Goal: Navigation & Orientation: Find specific page/section

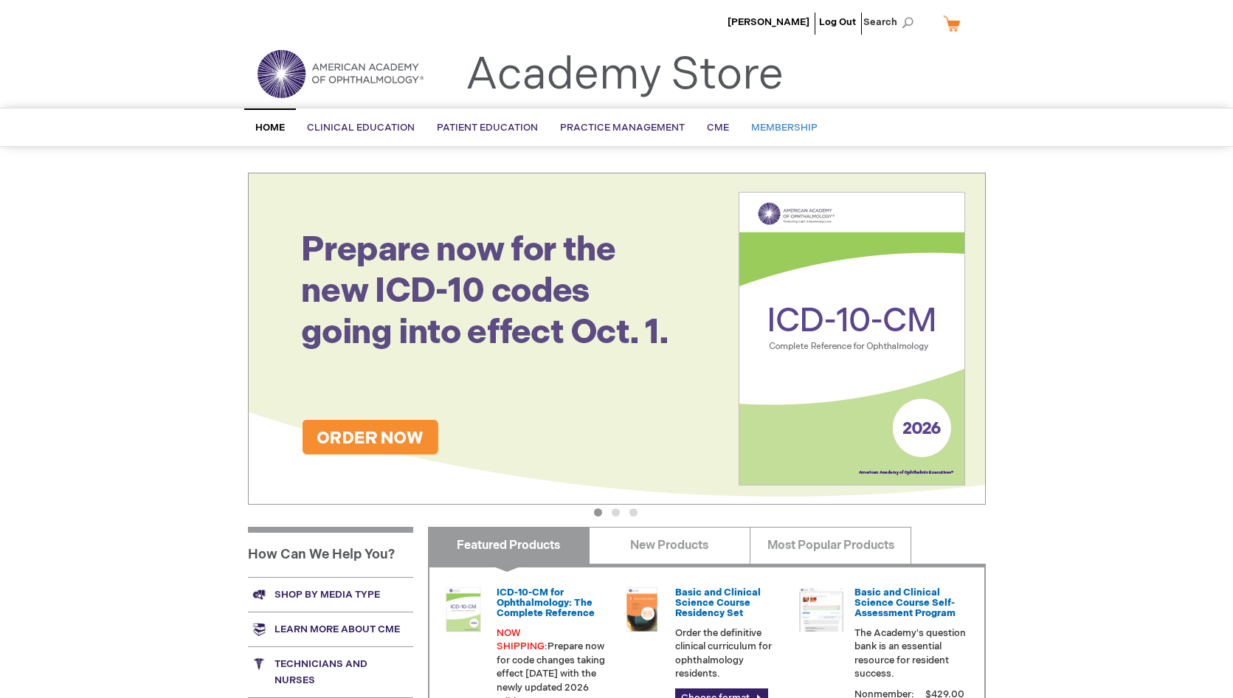
click at [792, 128] on span "Membership" at bounding box center [784, 128] width 66 height 12
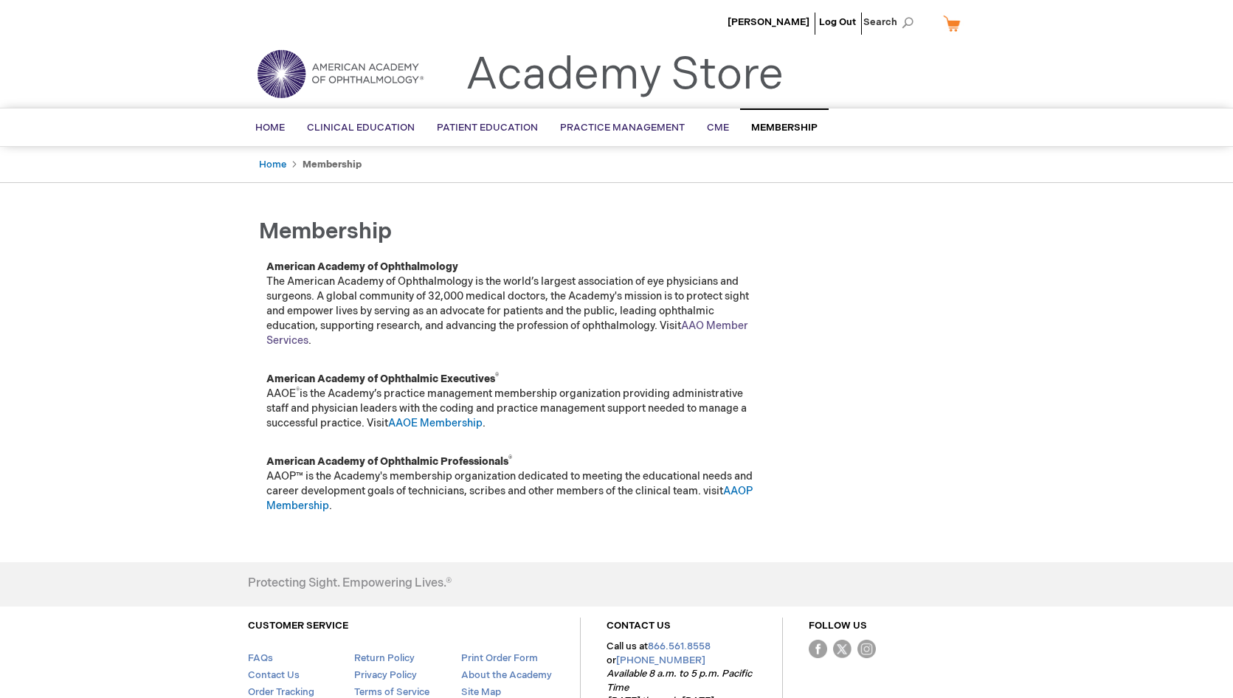
click at [729, 328] on link "AAO Member Services" at bounding box center [507, 332] width 482 height 27
click at [742, 328] on link "AAO Member Services" at bounding box center [507, 332] width 482 height 27
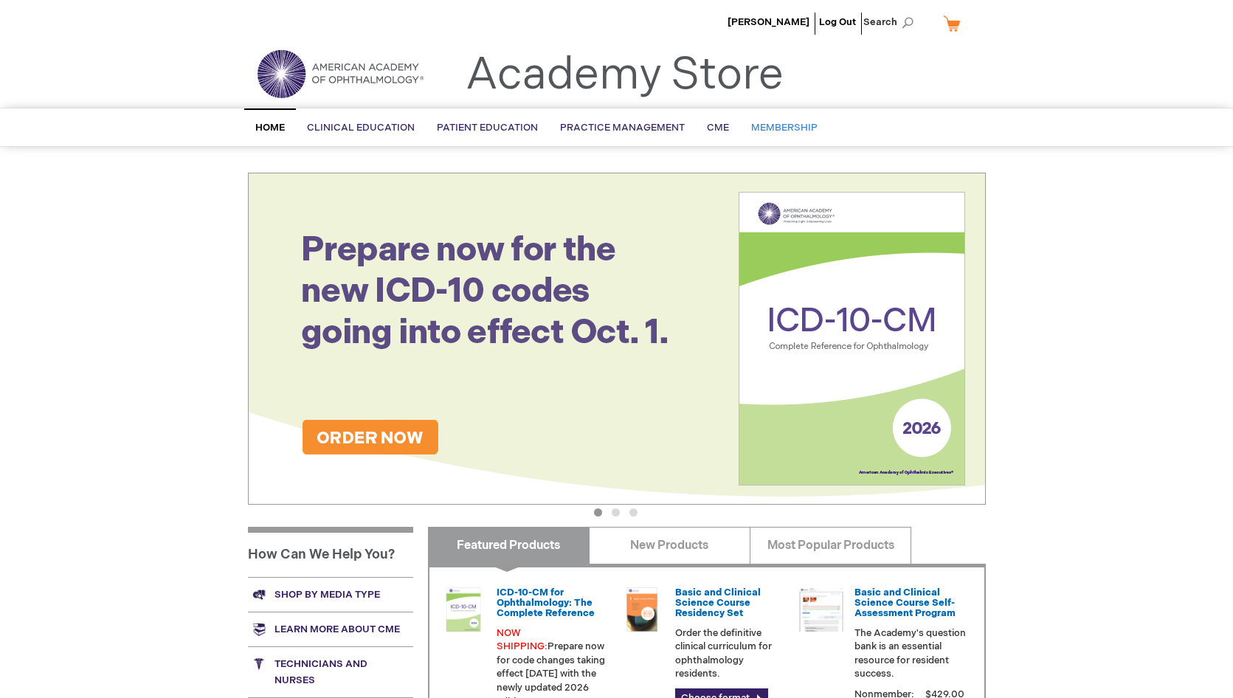
click at [806, 120] on link "Membership" at bounding box center [784, 128] width 89 height 36
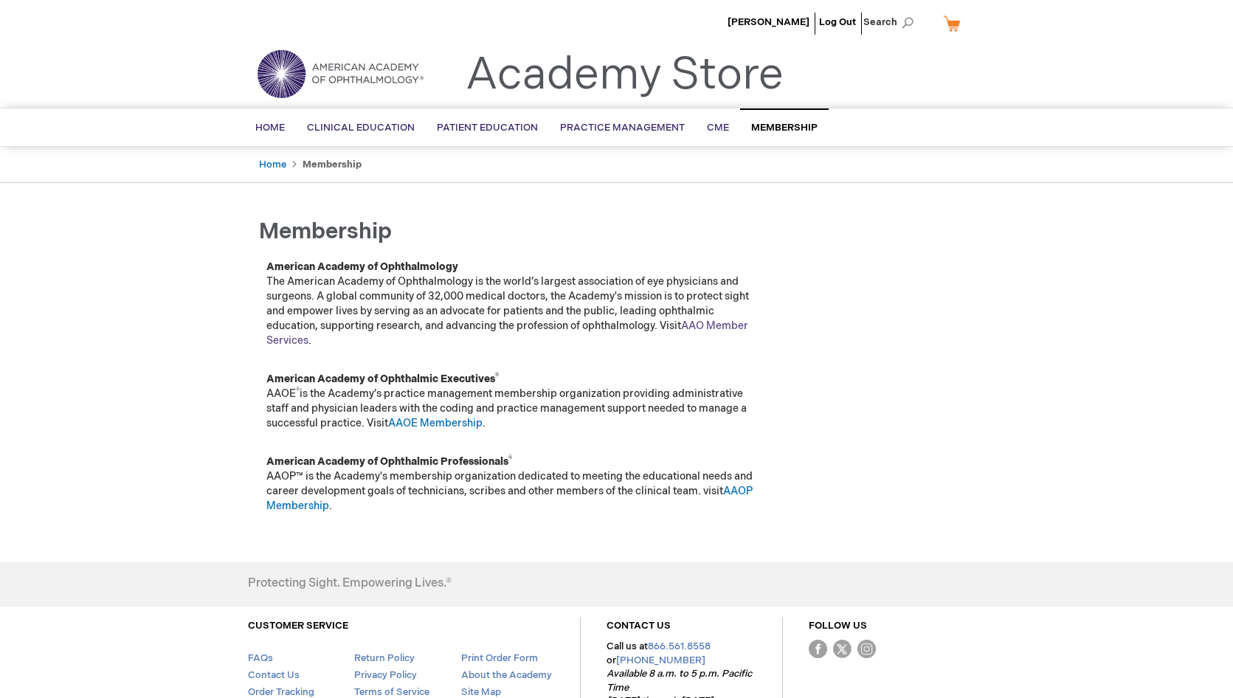
click at [707, 329] on link "AAO Member Services" at bounding box center [507, 332] width 482 height 27
click at [1185, 426] on div "David Xu Log Out Search My Cart CLOSE RECENTLY ADDED ITEM(S) Close There are no…" at bounding box center [616, 398] width 1233 height 796
click at [721, 330] on link "AAO Member Services" at bounding box center [507, 332] width 482 height 27
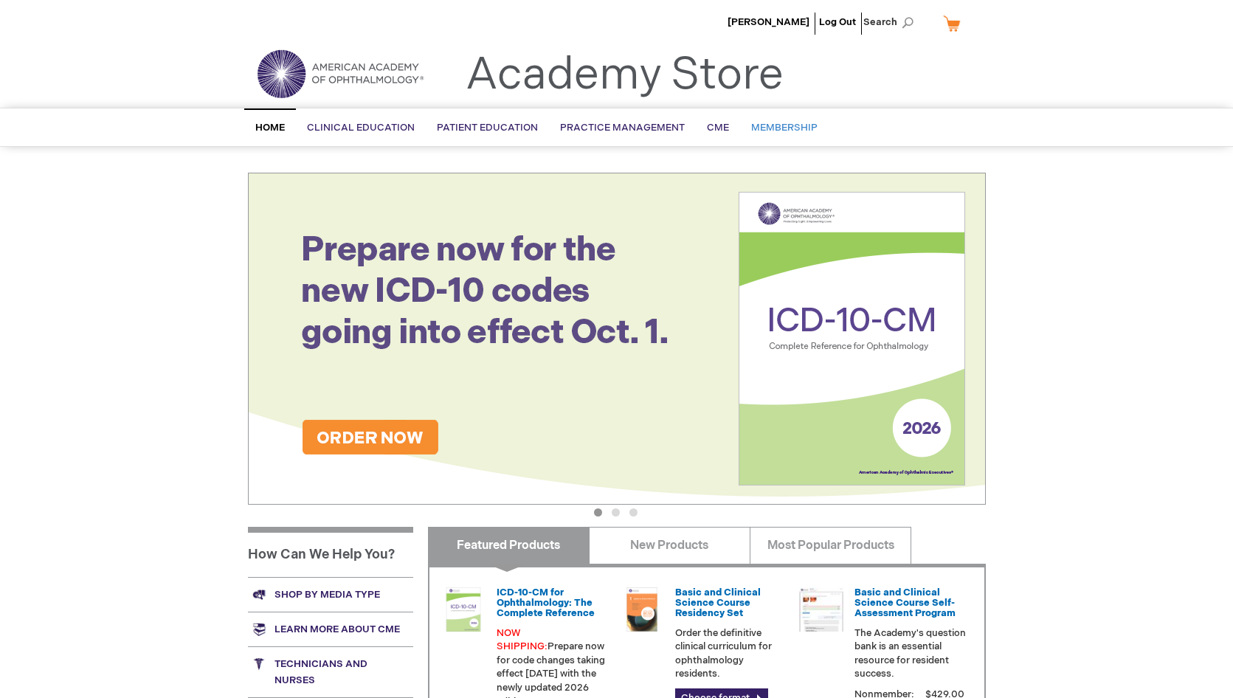
click at [784, 123] on span "Membership" at bounding box center [784, 128] width 66 height 12
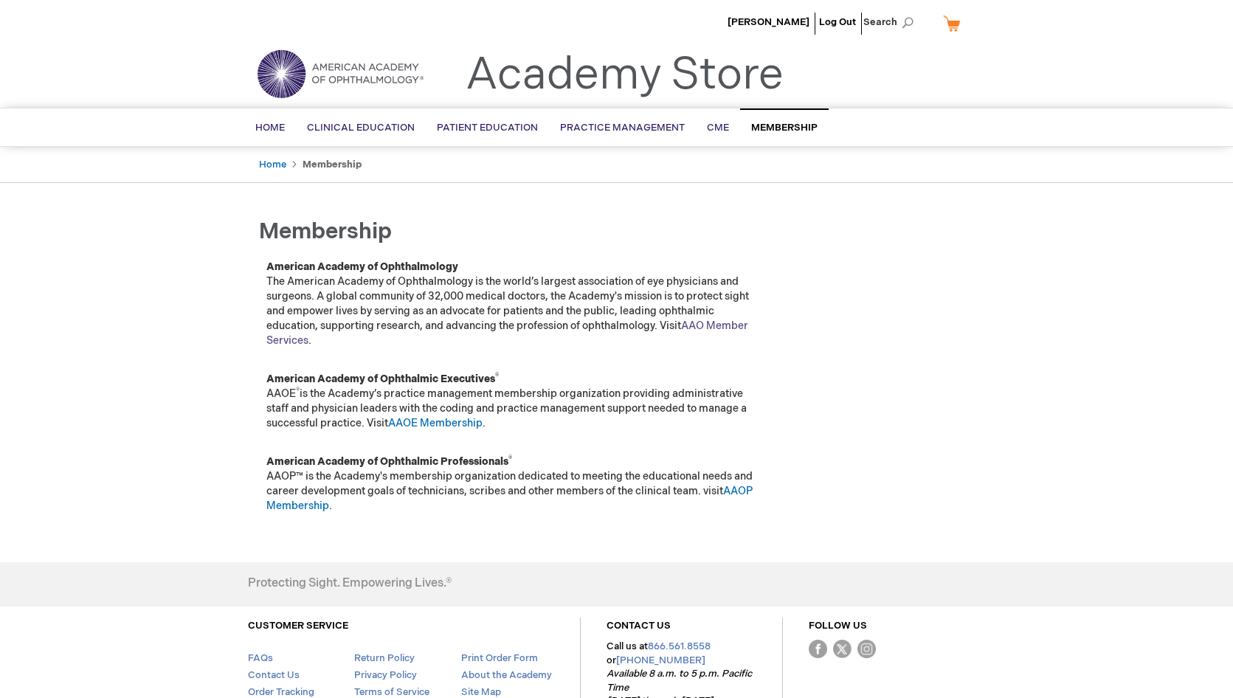
click at [714, 326] on link "AAO Member Services" at bounding box center [507, 332] width 482 height 27
click at [358, 75] on img at bounding box center [340, 73] width 177 height 53
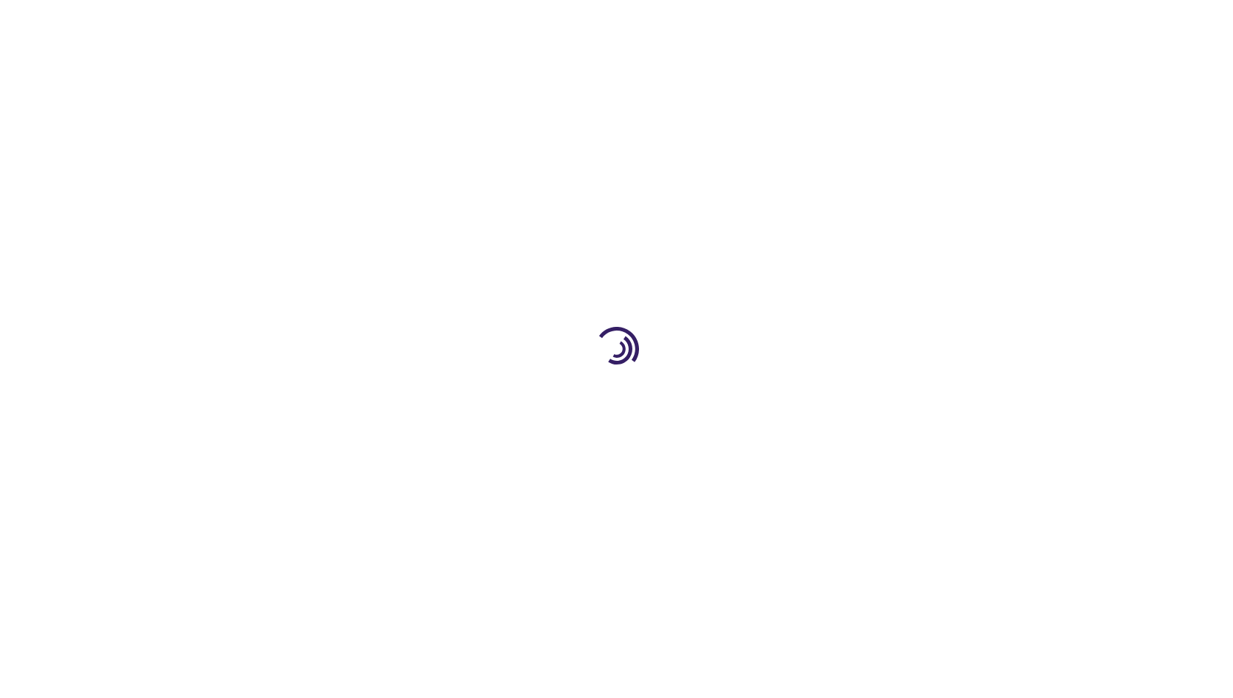
click at [1131, 15] on div at bounding box center [616, 349] width 1233 height 698
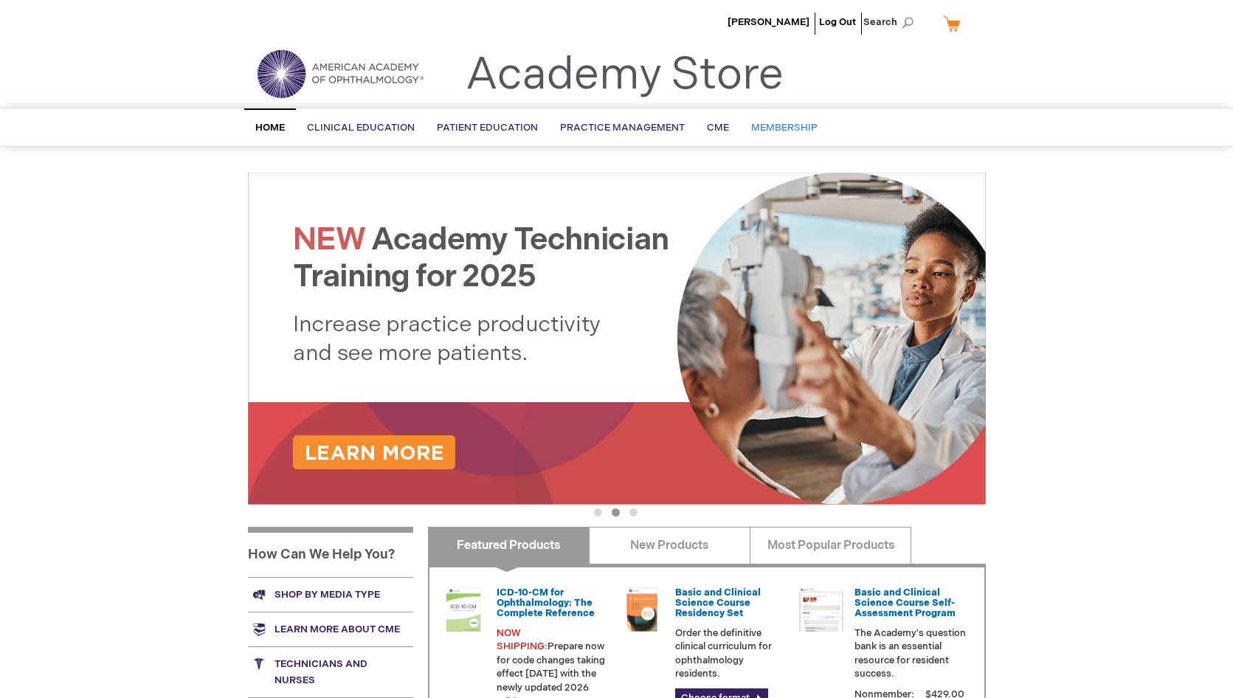
click at [767, 128] on span "Membership" at bounding box center [784, 128] width 66 height 12
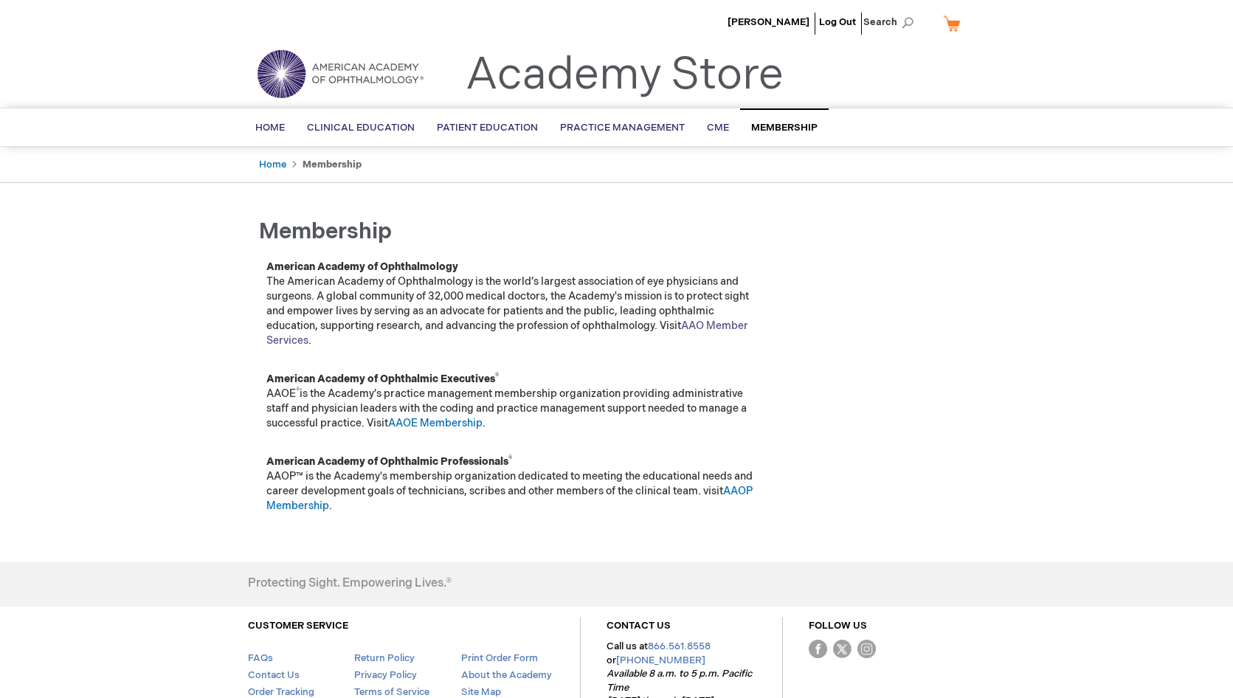
click at [733, 324] on link "AAO Member Services" at bounding box center [507, 332] width 482 height 27
click at [716, 323] on link "AAO Member Services" at bounding box center [507, 332] width 482 height 27
click at [478, 328] on p "American Academy of Ophthalmology The American Academy of Ophthalmology is the …" at bounding box center [513, 304] width 494 height 89
click at [702, 322] on link "AAO Member Services" at bounding box center [507, 332] width 482 height 27
click at [703, 321] on link "AAO Member Services" at bounding box center [507, 332] width 482 height 27
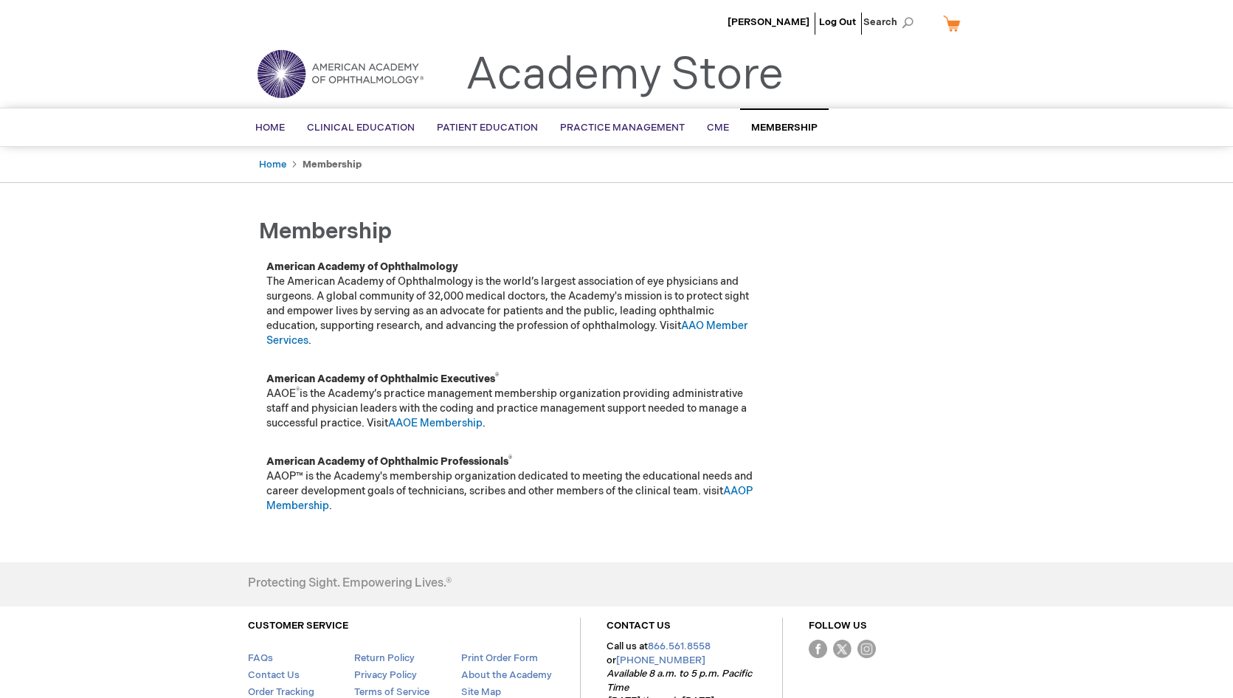
click at [581, 321] on p "American Academy of Ophthalmology The American Academy of Ophthalmology is the …" at bounding box center [513, 304] width 494 height 89
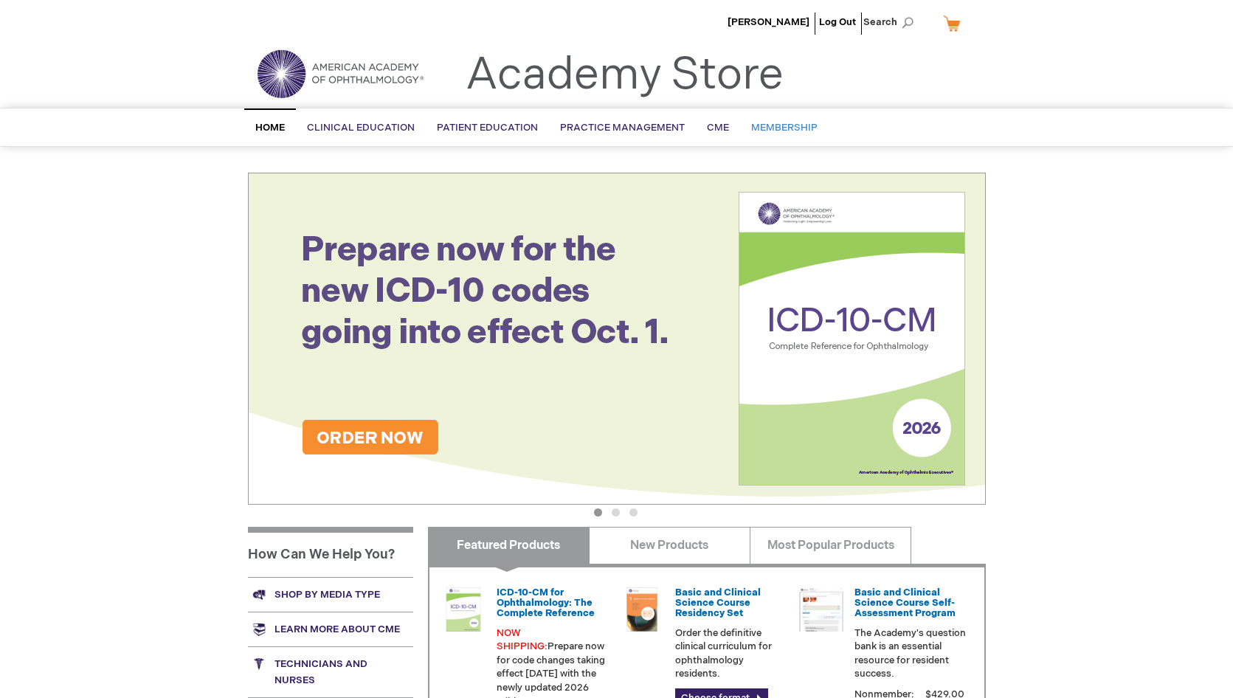
click at [791, 128] on span "Membership" at bounding box center [784, 128] width 66 height 12
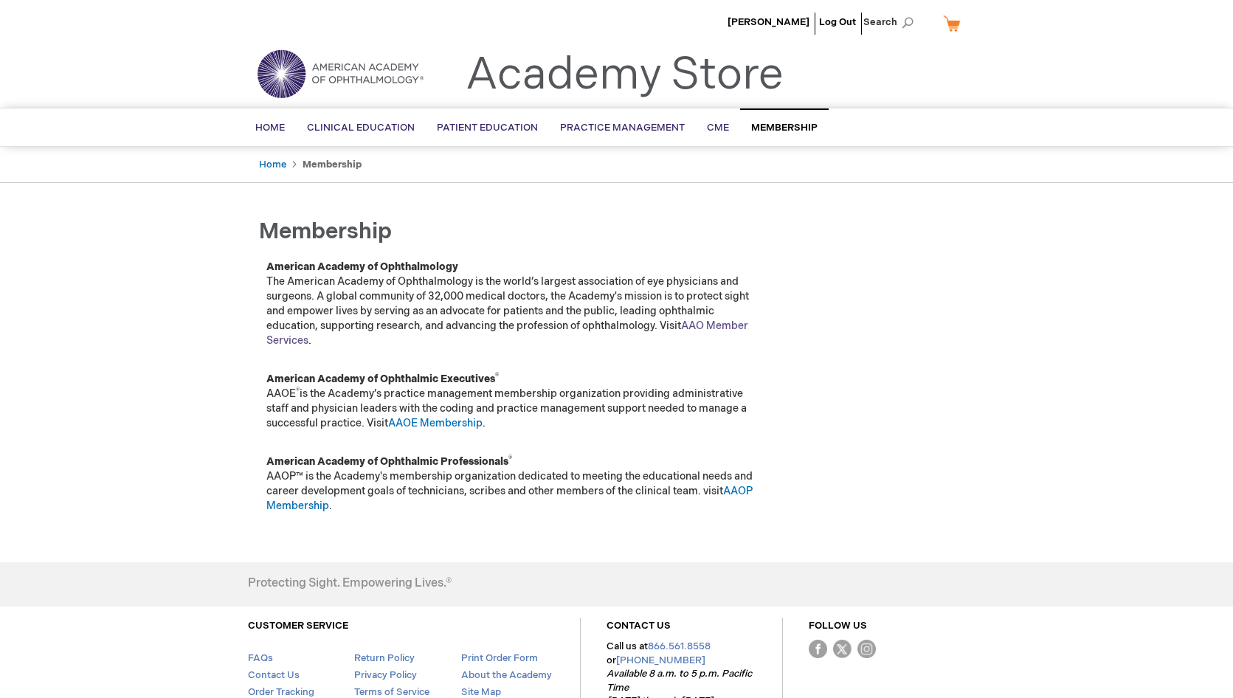
click at [710, 325] on link "AAO Member Services" at bounding box center [507, 332] width 482 height 27
click at [731, 326] on link "AAO Member Services" at bounding box center [507, 332] width 482 height 27
